Goal: Obtain resource: Download file/media

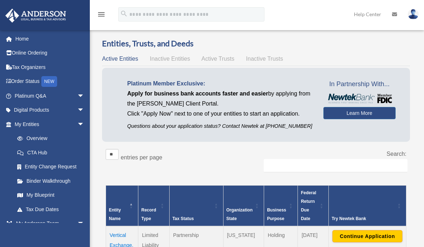
click at [211, 59] on span "Active Trusts" at bounding box center [217, 59] width 33 height 6
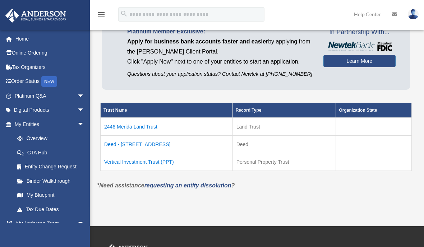
scroll to position [62, 0]
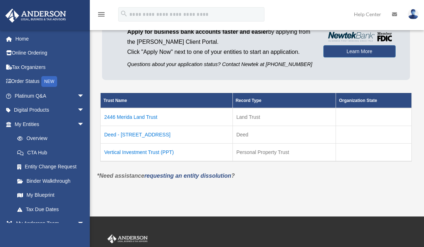
click at [145, 150] on td "Vertical Investment Trust (PPT)" at bounding box center [166, 152] width 132 height 18
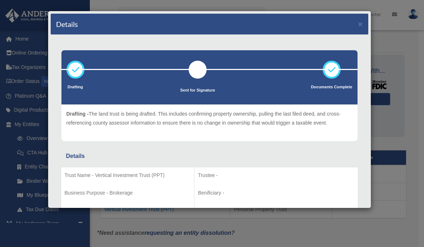
scroll to position [0, 0]
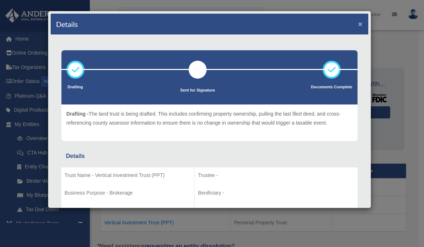
click at [358, 20] on button "×" at bounding box center [360, 24] width 5 height 8
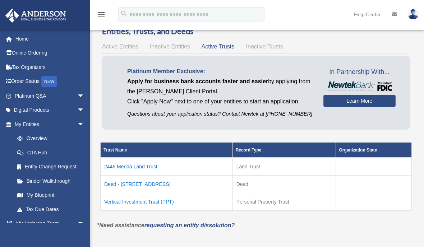
scroll to position [10, 0]
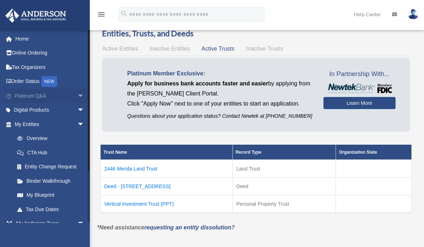
click at [46, 93] on link "Platinum Q&A arrow_drop_down" at bounding box center [50, 96] width 90 height 14
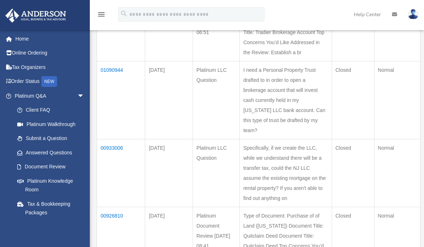
scroll to position [144, 0]
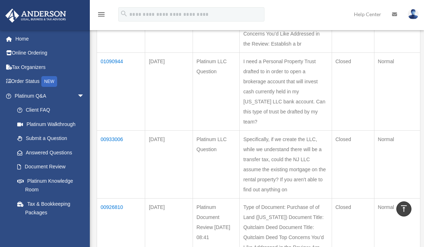
click at [114, 95] on td "01090944" at bounding box center [121, 91] width 48 height 78
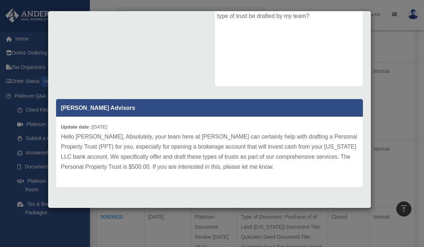
scroll to position [0, 0]
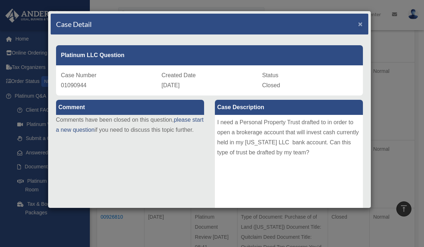
click at [358, 23] on span "×" at bounding box center [360, 24] width 5 height 8
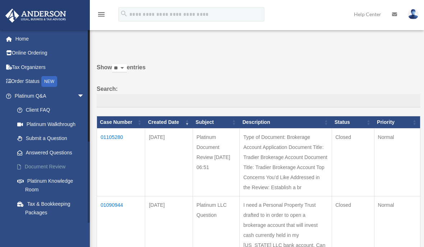
click at [44, 164] on link "Document Review" at bounding box center [52, 167] width 85 height 14
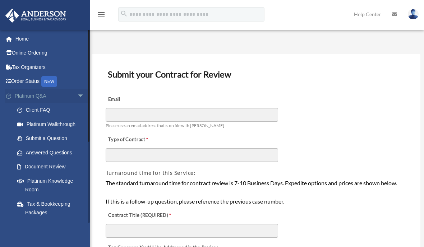
click at [33, 95] on link "Platinum Q&A arrow_drop_down" at bounding box center [50, 96] width 90 height 14
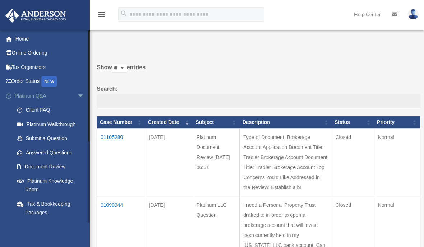
click at [77, 95] on span "arrow_drop_down" at bounding box center [84, 96] width 14 height 15
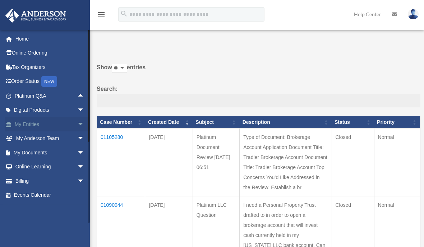
click at [42, 122] on link "My Entities arrow_drop_down" at bounding box center [50, 124] width 90 height 14
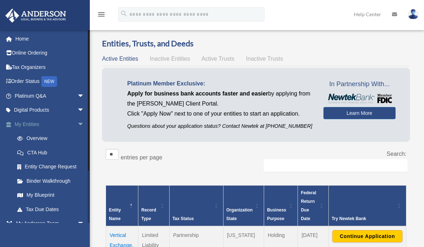
click at [77, 124] on span "arrow_drop_down" at bounding box center [84, 124] width 14 height 15
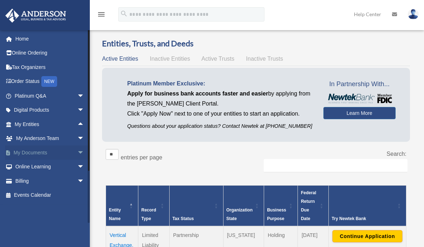
click at [49, 152] on link "My Documents arrow_drop_down" at bounding box center [50, 152] width 90 height 14
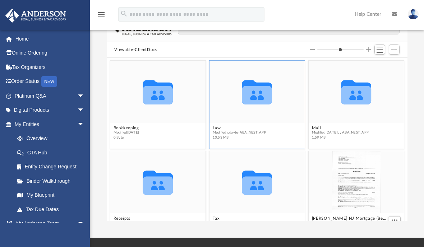
click at [257, 85] on icon "grid" at bounding box center [257, 92] width 30 height 24
click at [212, 126] on button "Law" at bounding box center [238, 128] width 53 height 5
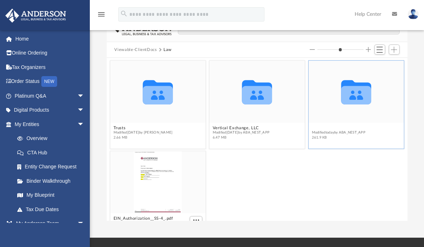
click at [337, 126] on button "Vertical Investment Trust (PPT)" at bounding box center [342, 128] width 62 height 5
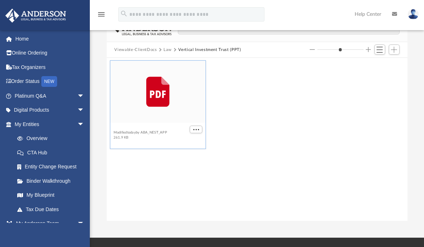
click at [135, 126] on button "2025.09.30 (08:03:32) - Vertical Investment Trust (PPT) - EIN Letter from IRS.p…" at bounding box center [150, 128] width 75 height 5
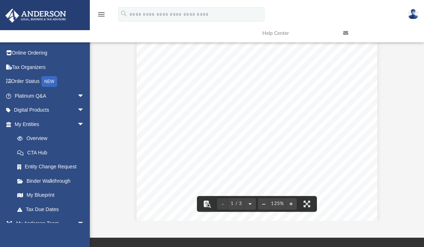
click at [279, 155] on div "Page 1" at bounding box center [256, 199] width 240 height 317
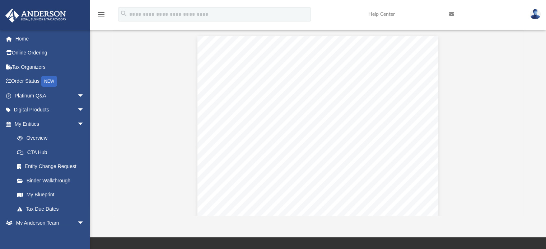
scroll to position [158, 405]
type input "*"
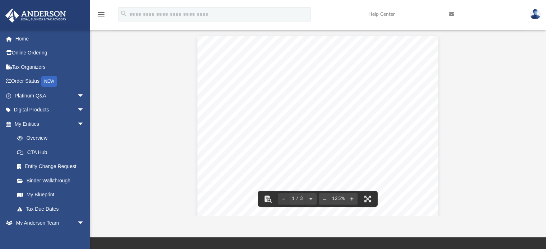
click at [394, 108] on div "Page 1" at bounding box center [317, 194] width 240 height 317
click at [391, 107] on div "Page 1" at bounding box center [317, 194] width 240 height 317
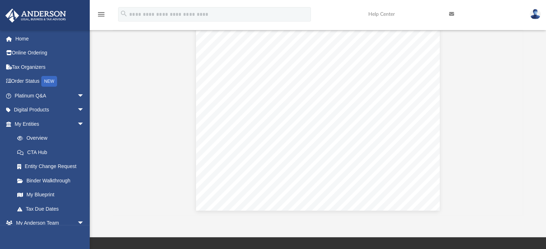
scroll to position [0, 0]
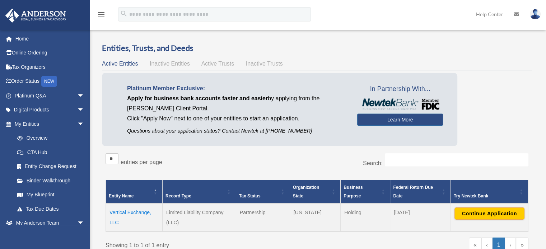
scroll to position [5, 0]
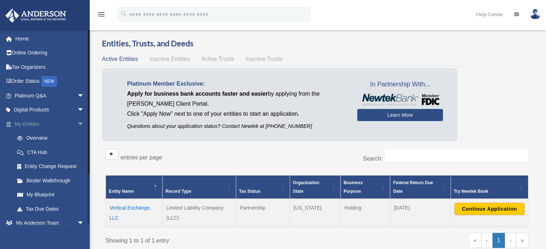
click at [77, 123] on span "arrow_drop_down" at bounding box center [84, 124] width 14 height 15
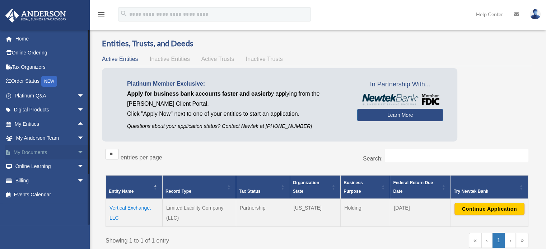
click at [77, 152] on span "arrow_drop_down" at bounding box center [84, 152] width 14 height 15
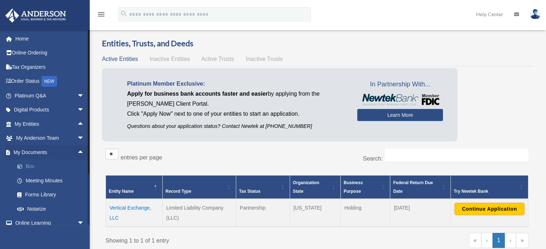
click at [30, 167] on link "Box" at bounding box center [52, 167] width 85 height 14
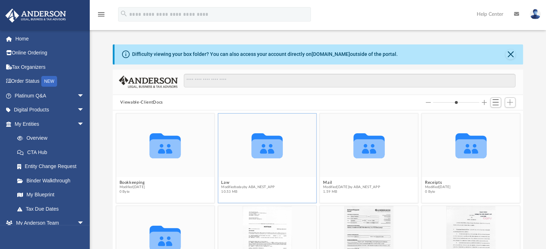
click at [269, 146] on icon "grid" at bounding box center [266, 146] width 31 height 25
click at [224, 183] on button "Law" at bounding box center [247, 183] width 53 height 5
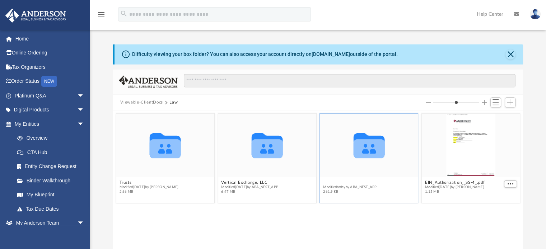
click at [341, 183] on button "Vertical Investment Trust (PPT)" at bounding box center [354, 183] width 62 height 5
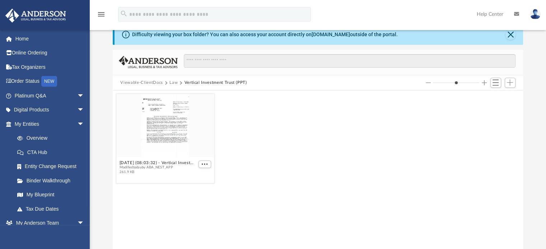
scroll to position [15, 0]
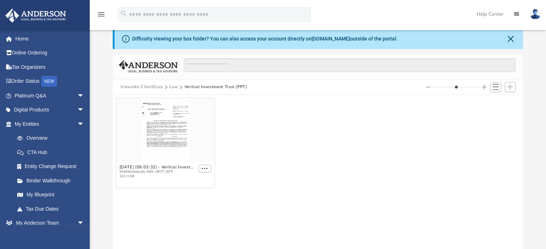
click at [174, 87] on button "Law" at bounding box center [173, 87] width 8 height 6
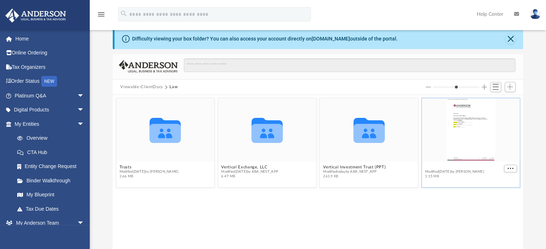
click at [430, 165] on button "EIN_Authorization__SS-4_.pdf" at bounding box center [455, 167] width 60 height 5
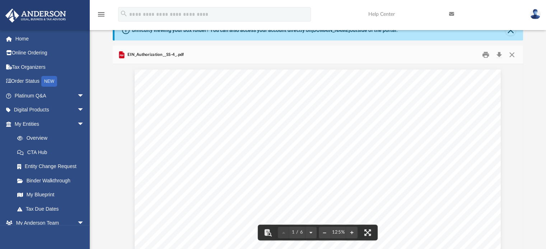
scroll to position [0, 0]
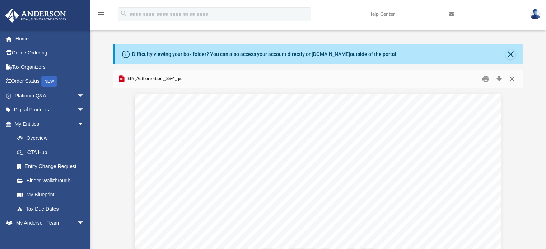
click at [511, 78] on button "Close" at bounding box center [511, 78] width 13 height 11
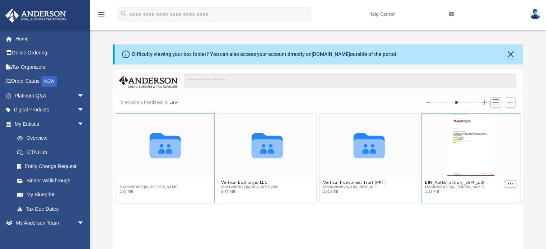
click at [126, 182] on button "Trusts" at bounding box center [148, 183] width 59 height 5
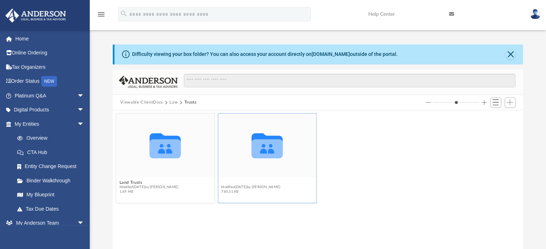
click at [230, 183] on button "Personal Property Trusts" at bounding box center [250, 183] width 59 height 5
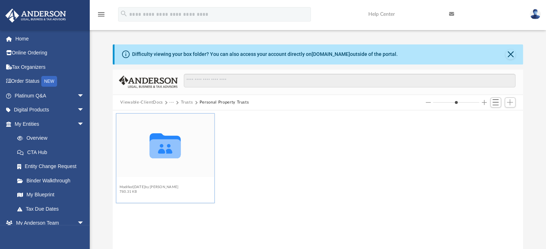
click at [141, 183] on button "PPT - Vertical Investment Trust" at bounding box center [150, 183] width 63 height 5
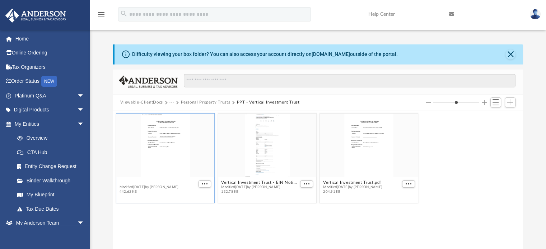
click at [159, 183] on button "2025.09.05 - Signed Trust Docs (Vertical Investment Trust).pdf" at bounding box center [158, 183] width 78 height 5
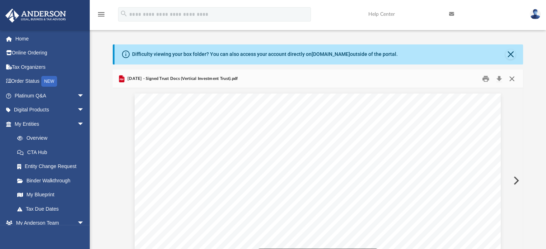
click at [514, 79] on button "Close" at bounding box center [511, 78] width 13 height 11
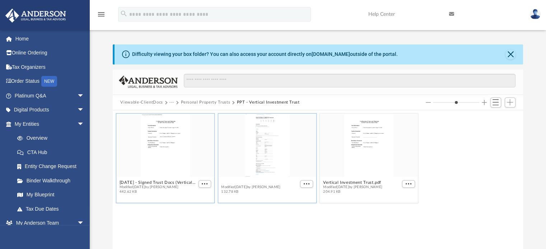
click at [258, 183] on button "Vertical Investment Trust - EIN Notice.pdf" at bounding box center [260, 183] width 78 height 5
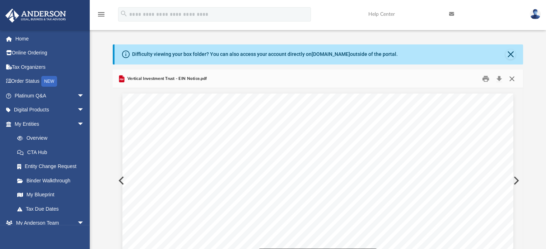
click at [513, 78] on button "Close" at bounding box center [511, 78] width 13 height 11
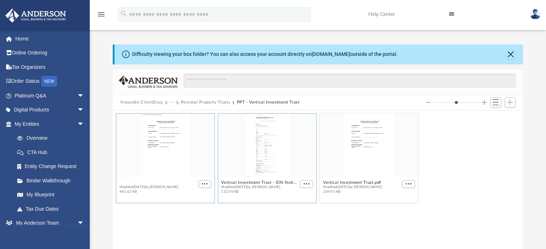
click at [155, 182] on button "2025.09.05 - Signed Trust Docs (Vertical Investment Trust).pdf" at bounding box center [158, 183] width 78 height 5
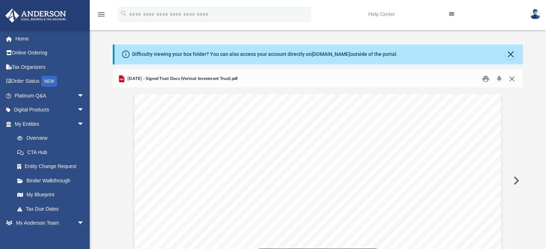
click at [513, 77] on button "Close" at bounding box center [511, 78] width 13 height 11
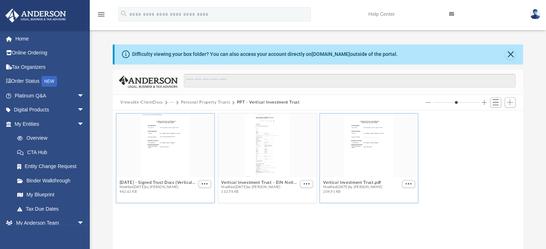
click at [370, 122] on div "grid" at bounding box center [369, 146] width 98 height 64
click at [341, 182] on button "Vertical Investment Trust.pdf" at bounding box center [352, 183] width 59 height 5
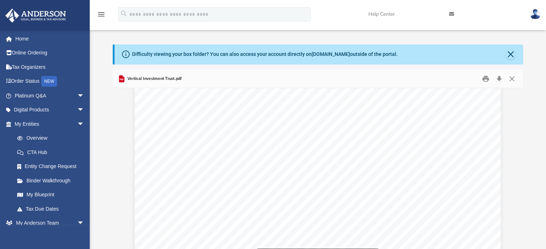
scroll to position [9778, 0]
click at [512, 78] on button "Close" at bounding box center [511, 78] width 13 height 11
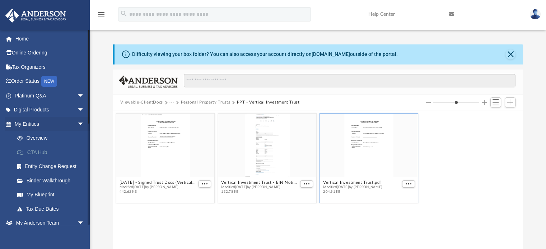
click at [33, 151] on link "CTA Hub" at bounding box center [52, 152] width 85 height 14
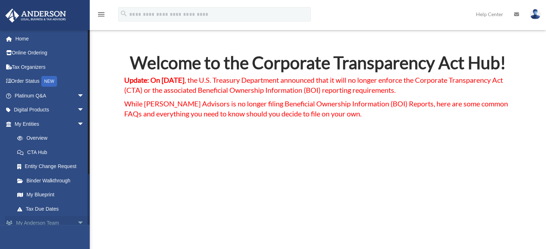
click at [77, 223] on span "arrow_drop_down" at bounding box center [84, 223] width 14 height 15
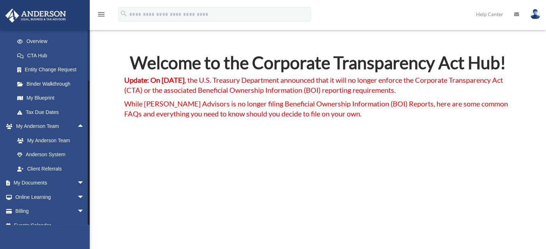
scroll to position [106, 0]
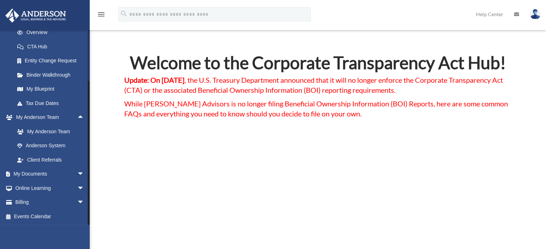
drag, startPoint x: 89, startPoint y: 101, endPoint x: 90, endPoint y: 199, distance: 98.0
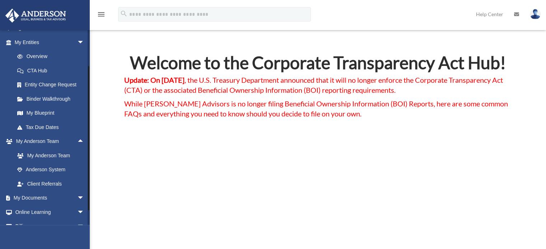
scroll to position [71, 0]
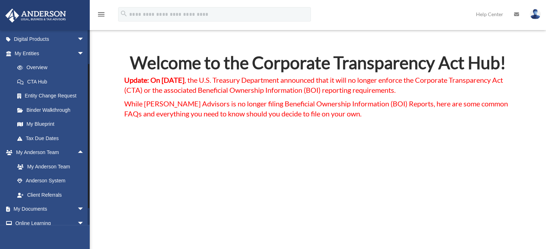
drag, startPoint x: 89, startPoint y: 184, endPoint x: 88, endPoint y: 167, distance: 16.9
click at [88, 167] on div at bounding box center [88, 136] width 1 height 145
click at [77, 52] on span "arrow_drop_down" at bounding box center [84, 53] width 14 height 15
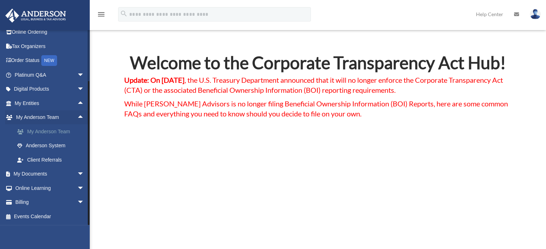
click at [59, 129] on link "My Anderson Team" at bounding box center [52, 132] width 85 height 14
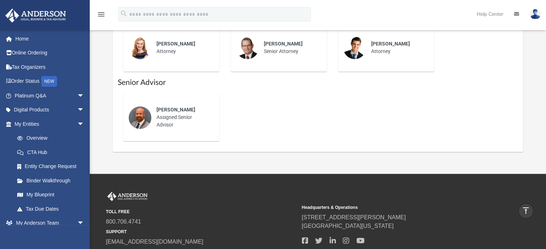
scroll to position [378, 0]
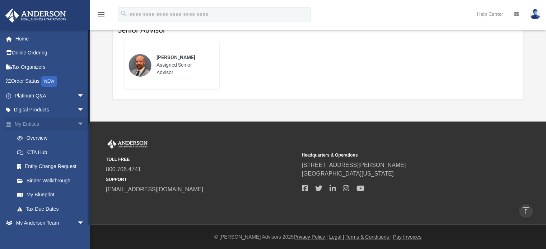
click at [77, 122] on span "arrow_drop_down" at bounding box center [84, 124] width 14 height 15
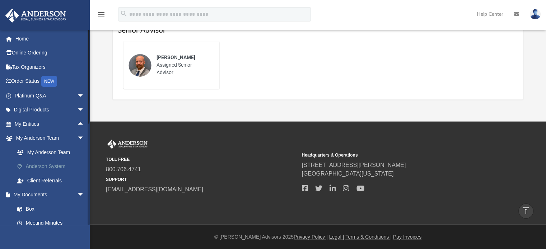
click at [55, 166] on link "Anderson System" at bounding box center [52, 167] width 85 height 14
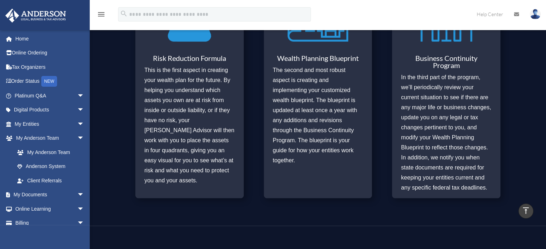
scroll to position [350, 0]
click at [48, 179] on link "Client Referrals" at bounding box center [52, 181] width 85 height 14
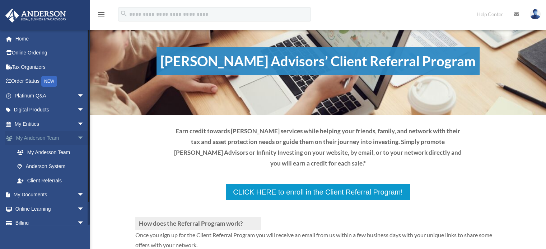
click at [53, 140] on link "My [PERSON_NAME] Team arrow_drop_down" at bounding box center [50, 138] width 90 height 14
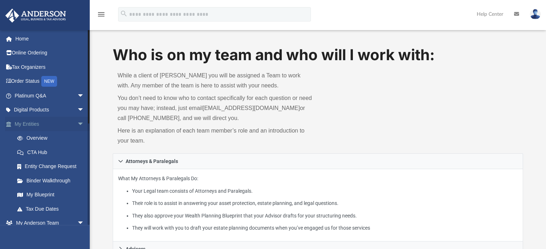
click at [77, 122] on span "arrow_drop_down" at bounding box center [84, 124] width 14 height 15
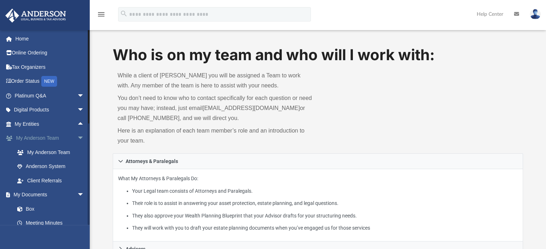
click at [77, 134] on span "arrow_drop_down" at bounding box center [84, 138] width 14 height 15
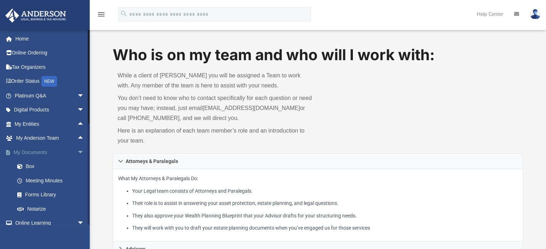
click at [77, 151] on span "arrow_drop_down" at bounding box center [84, 152] width 14 height 15
click at [77, 165] on span "arrow_drop_down" at bounding box center [84, 167] width 14 height 15
